Goal: Navigation & Orientation: Find specific page/section

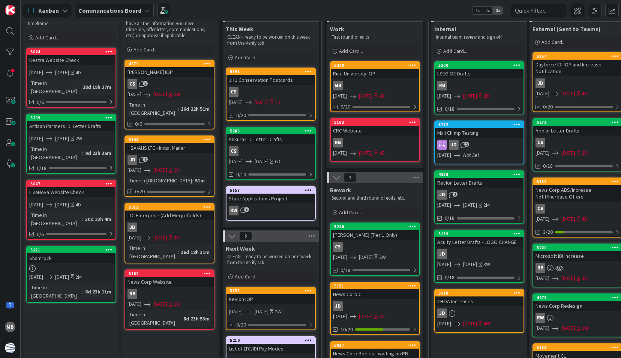
scroll to position [75, 0]
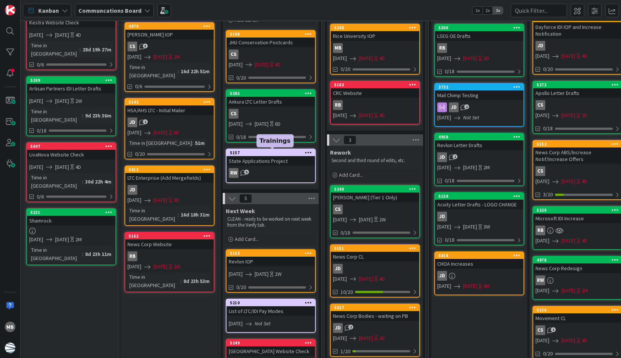
click at [253, 152] on div "5157" at bounding box center [272, 152] width 85 height 5
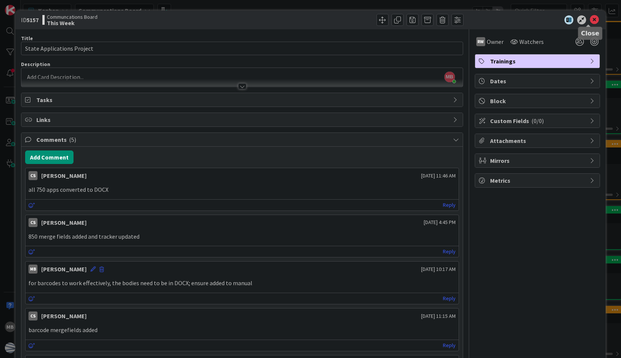
click at [590, 20] on icon at bounding box center [594, 19] width 9 height 9
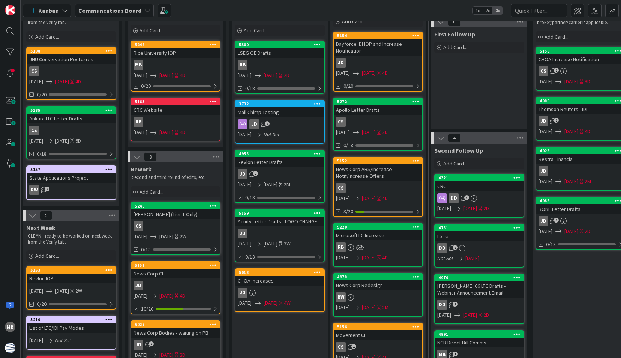
scroll to position [75, 200]
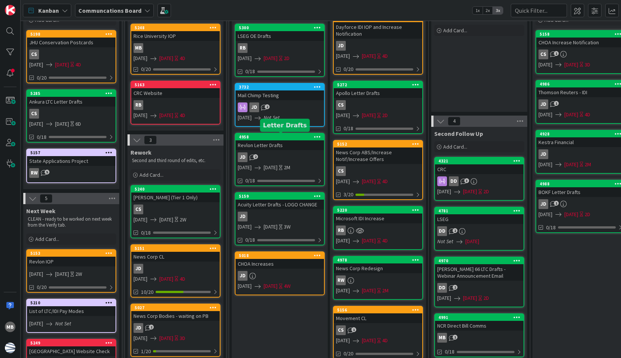
click at [286, 137] on div "4958" at bounding box center [281, 136] width 85 height 5
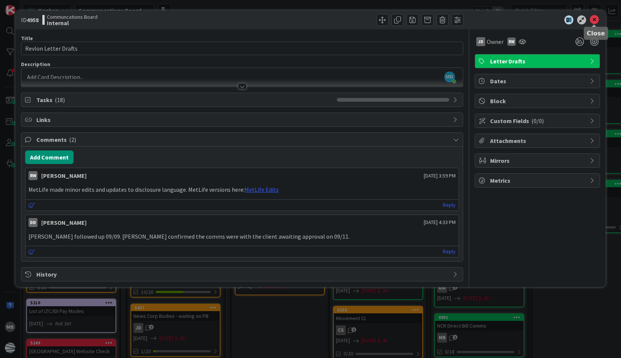
click at [593, 19] on icon at bounding box center [594, 19] width 9 height 9
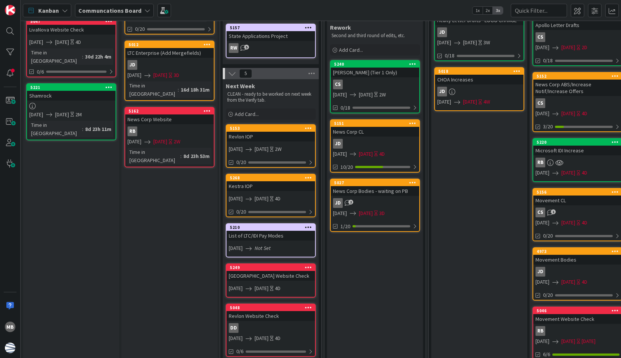
scroll to position [225, 0]
